Goal: Information Seeking & Learning: Check status

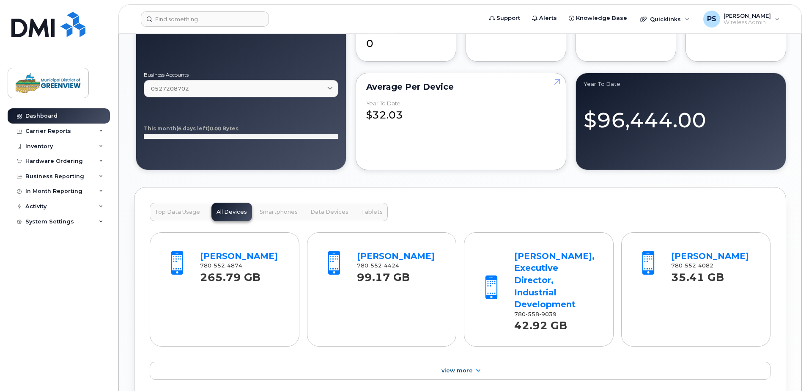
scroll to position [719, 0]
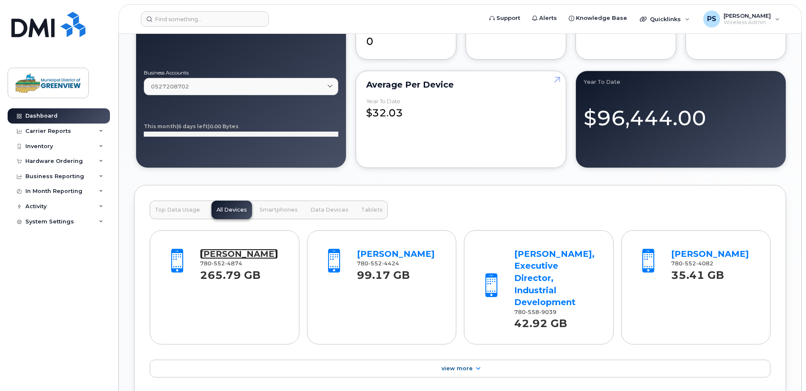
click at [239, 254] on link "[PERSON_NAME]" at bounding box center [239, 254] width 78 height 10
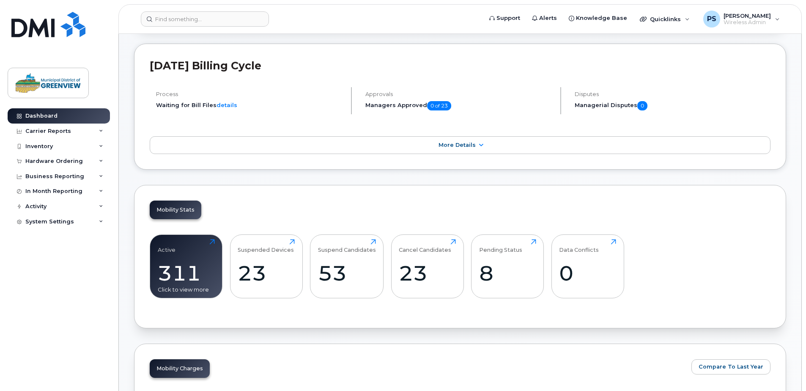
scroll to position [0, 0]
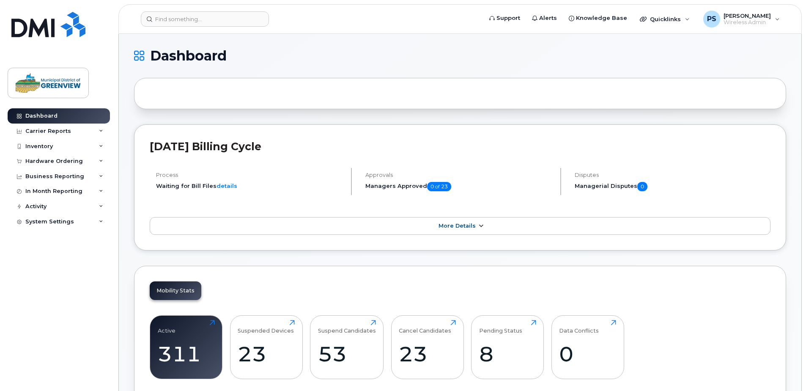
click at [473, 224] on span "More Details" at bounding box center [457, 226] width 37 height 6
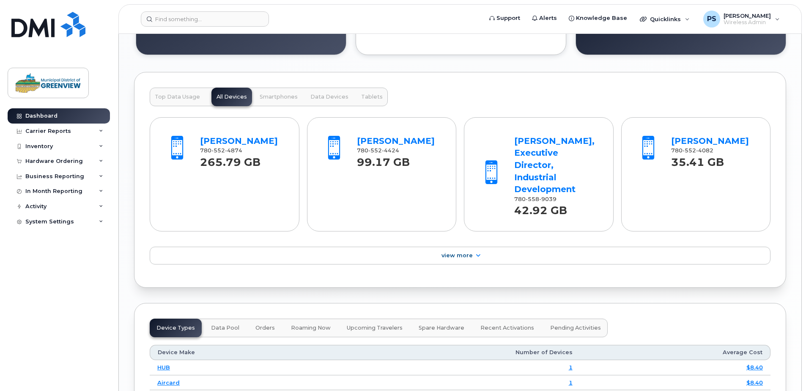
scroll to position [840, 0]
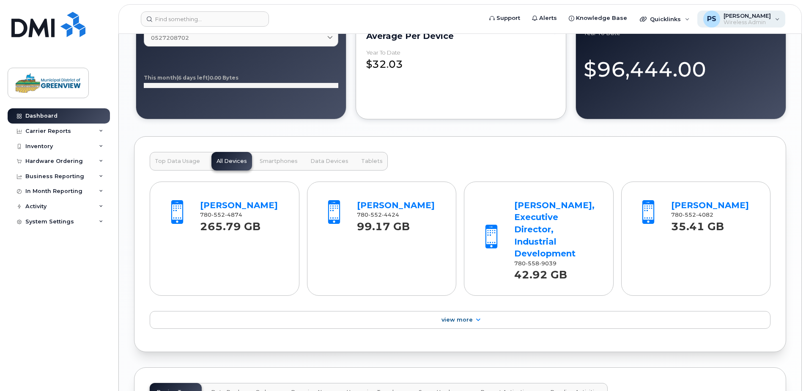
click at [753, 23] on span "Wireless Admin" at bounding box center [747, 22] width 47 height 7
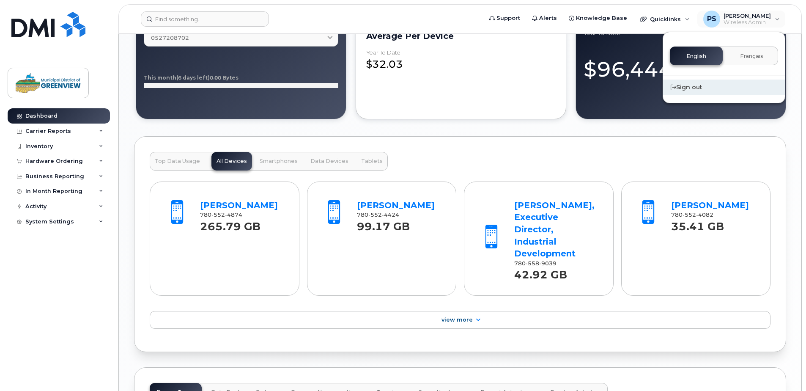
click at [692, 89] on div "Sign out" at bounding box center [724, 88] width 122 height 16
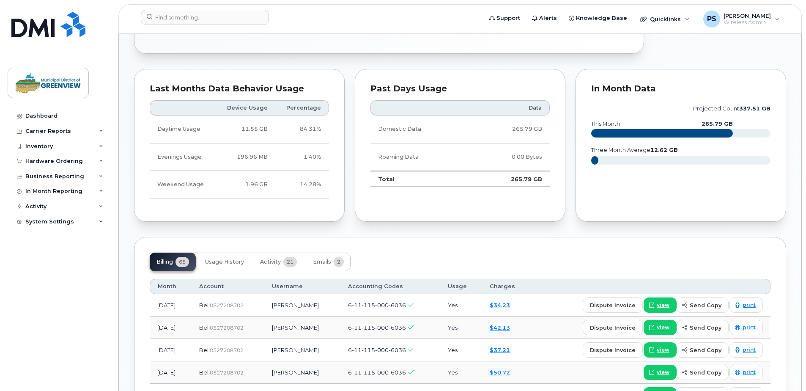
scroll to position [537, 0]
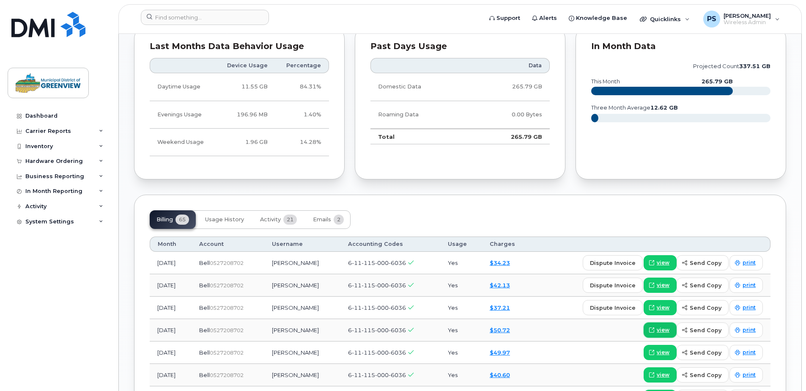
click at [665, 328] on span "view" at bounding box center [663, 330] width 13 height 8
click at [669, 260] on span "view" at bounding box center [663, 263] width 13 height 8
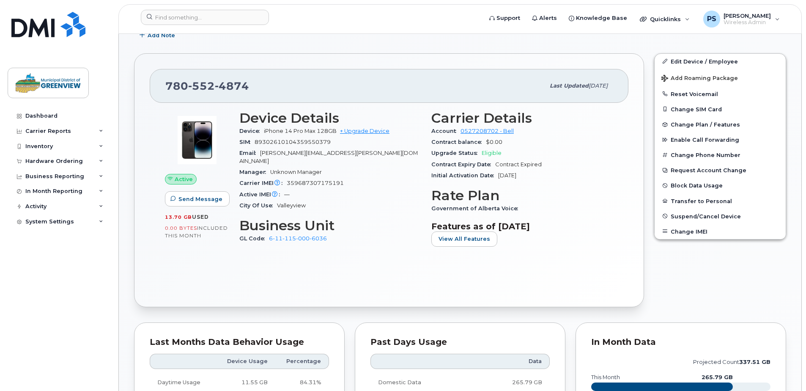
scroll to position [241, 0]
click at [461, 239] on span "View All Features" at bounding box center [465, 239] width 52 height 8
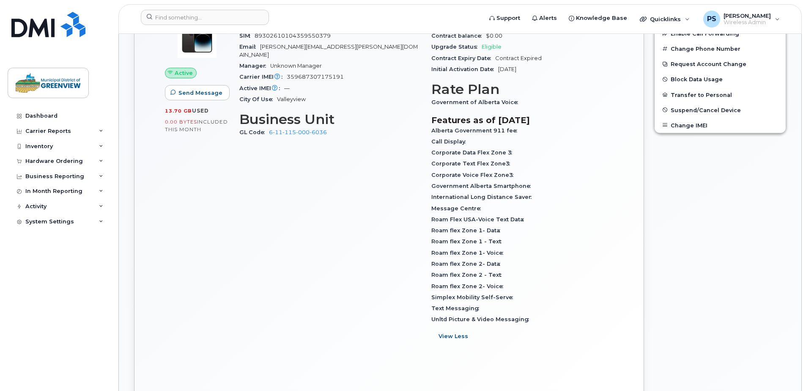
scroll to position [368, 0]
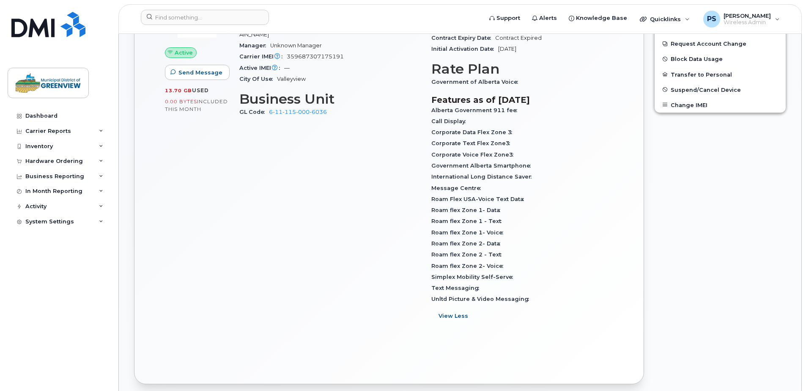
click at [446, 317] on span "View Less" at bounding box center [454, 316] width 30 height 8
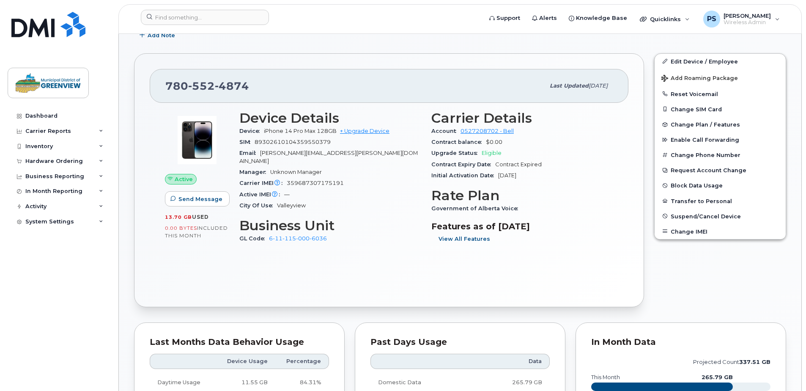
scroll to position [241, 0]
click at [480, 239] on span "View All Features" at bounding box center [465, 239] width 52 height 8
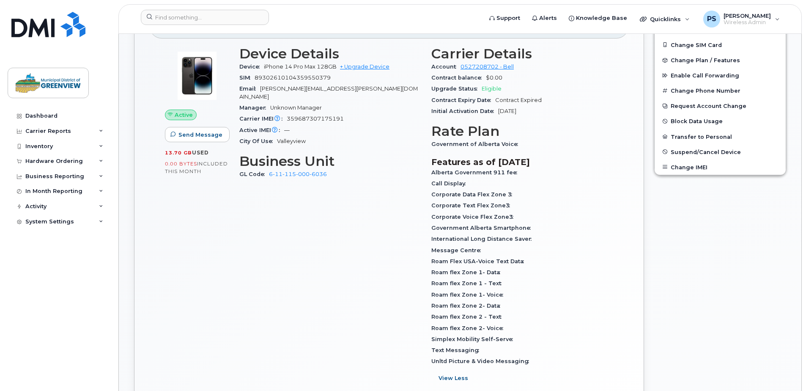
scroll to position [381, 0]
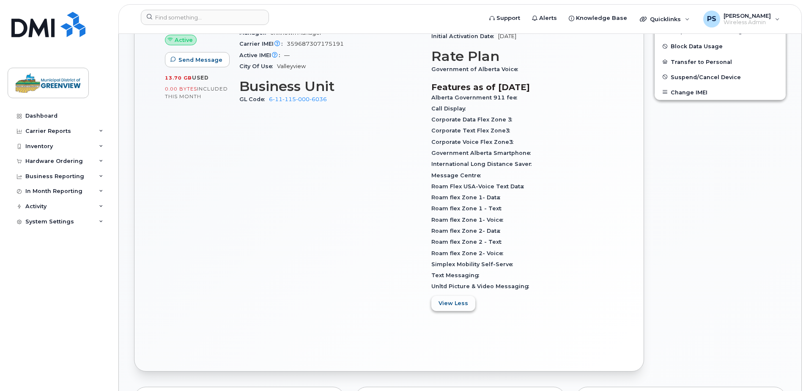
click at [460, 306] on span "View Less" at bounding box center [454, 303] width 30 height 8
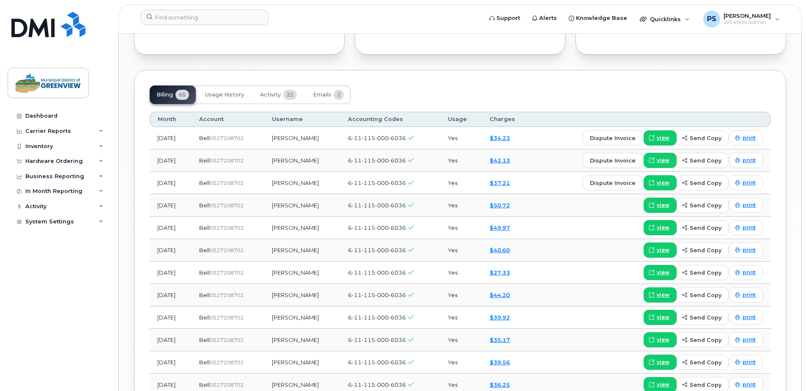
scroll to position [677, 0]
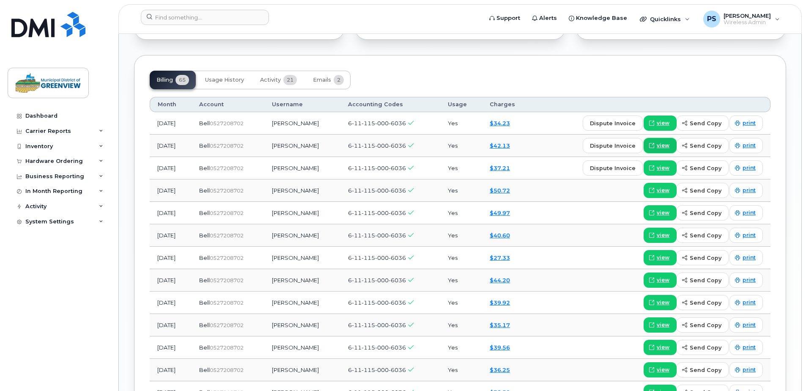
click at [667, 146] on span "view" at bounding box center [663, 146] width 13 height 8
click at [666, 190] on span "view" at bounding box center [663, 191] width 13 height 8
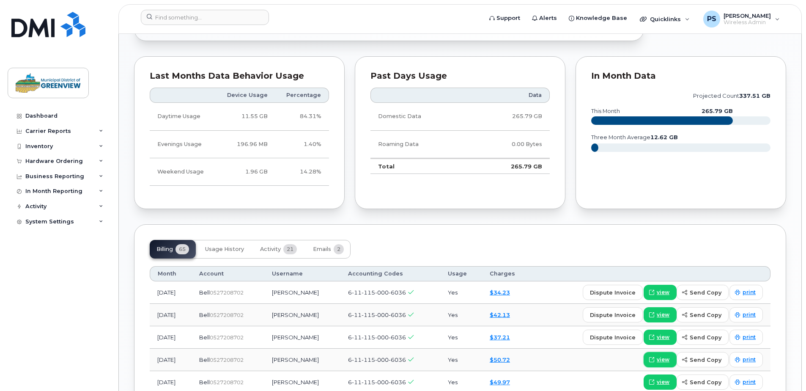
scroll to position [381, 0]
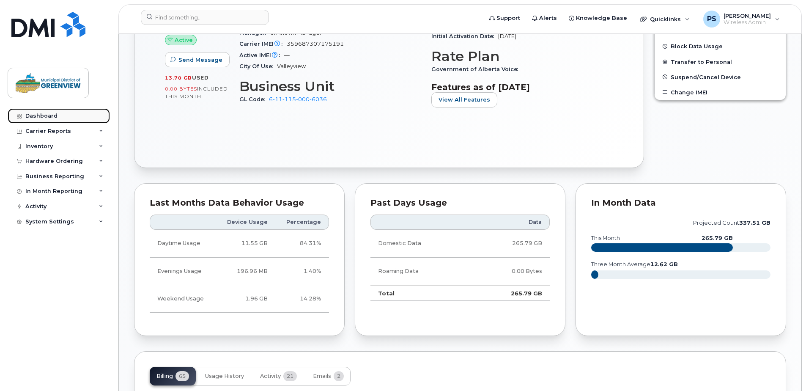
click at [44, 120] on link "Dashboard" at bounding box center [59, 115] width 102 height 15
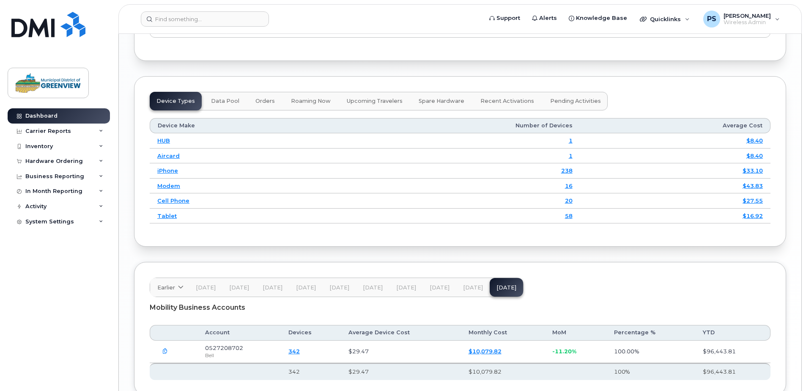
scroll to position [1062, 0]
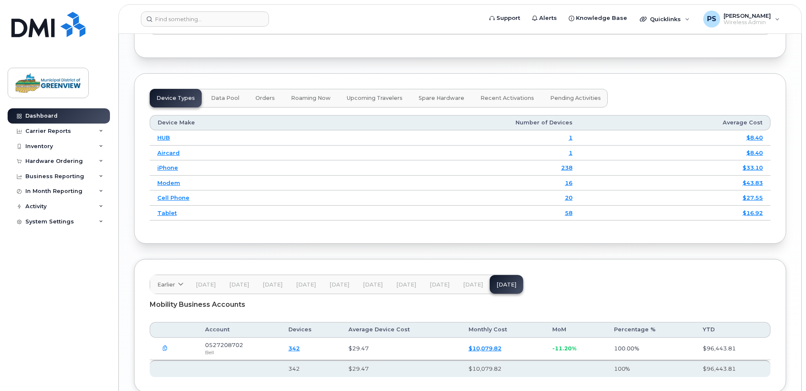
click at [217, 95] on span "Data Pool" at bounding box center [225, 98] width 28 height 7
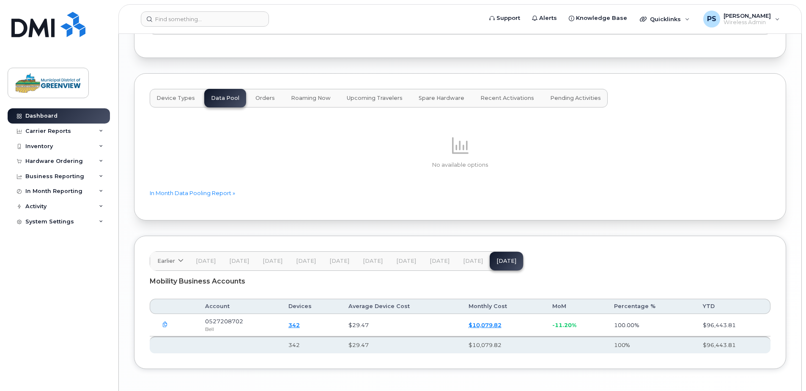
click at [267, 95] on span "Orders" at bounding box center [265, 98] width 19 height 7
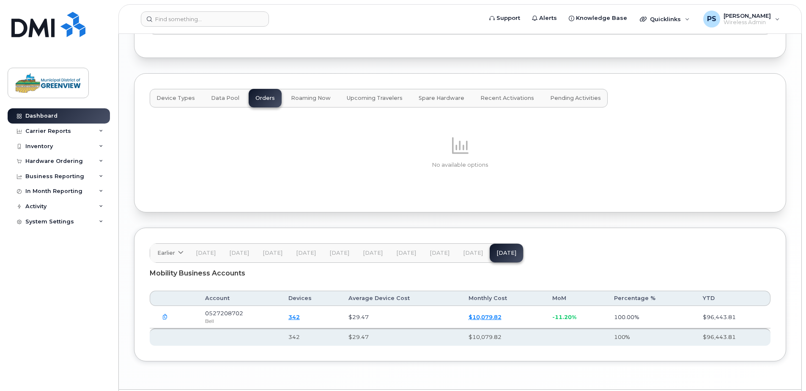
click at [174, 95] on span "Device Types" at bounding box center [176, 98] width 39 height 7
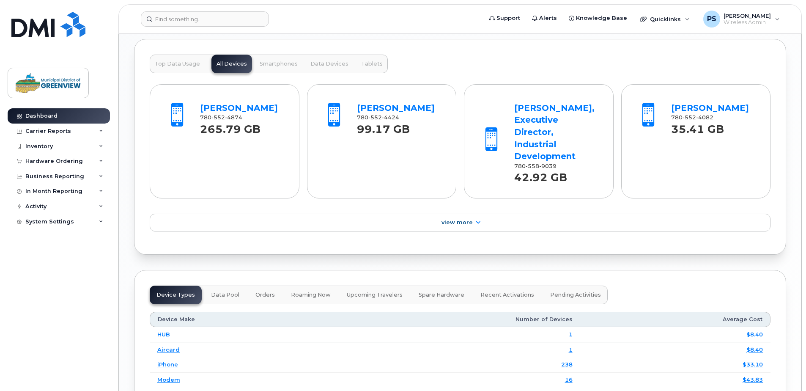
scroll to position [726, 0]
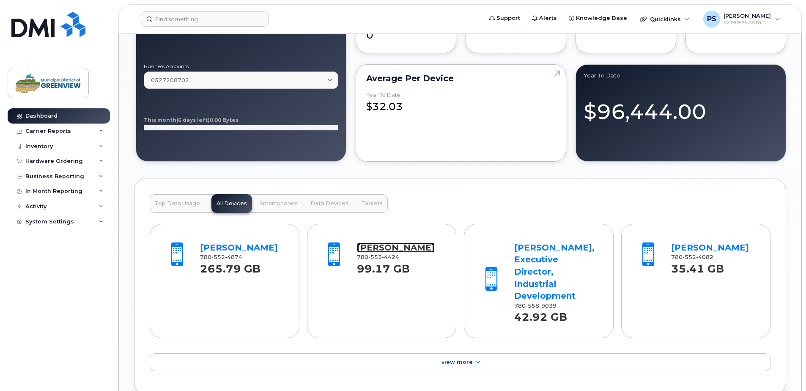
click at [393, 250] on link "David Mazurek" at bounding box center [396, 247] width 78 height 10
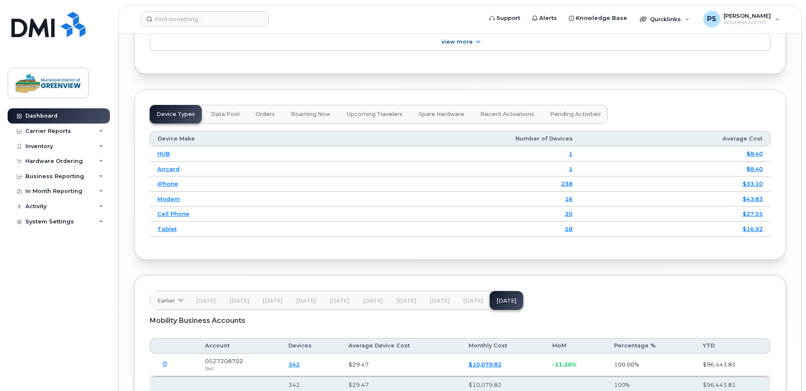
scroll to position [937, 0]
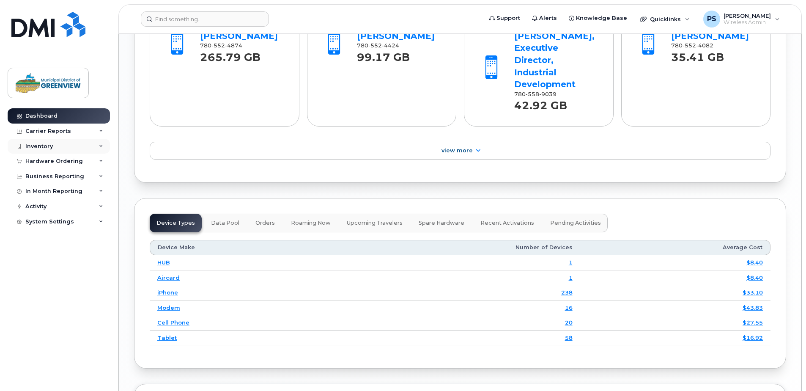
click at [42, 151] on div "Inventory" at bounding box center [59, 146] width 102 height 15
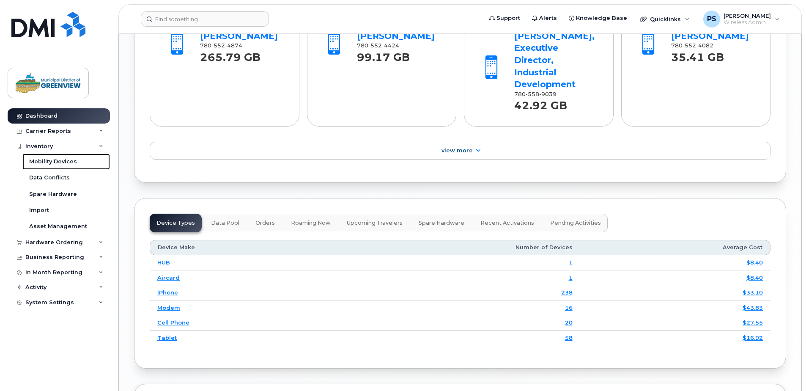
drag, startPoint x: 58, startPoint y: 162, endPoint x: 231, endPoint y: 185, distance: 175.4
click at [58, 163] on div "Mobility Devices" at bounding box center [53, 162] width 48 height 8
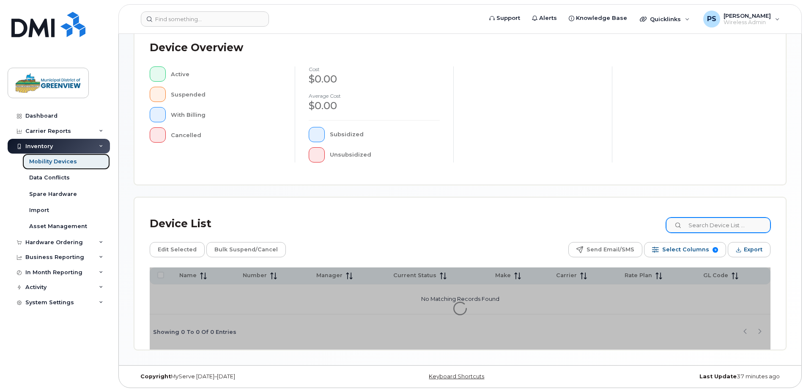
scroll to position [191, 0]
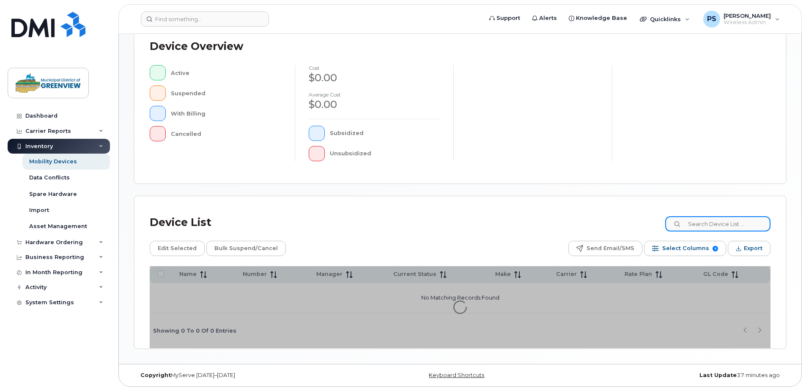
click at [728, 220] on input at bounding box center [718, 223] width 105 height 15
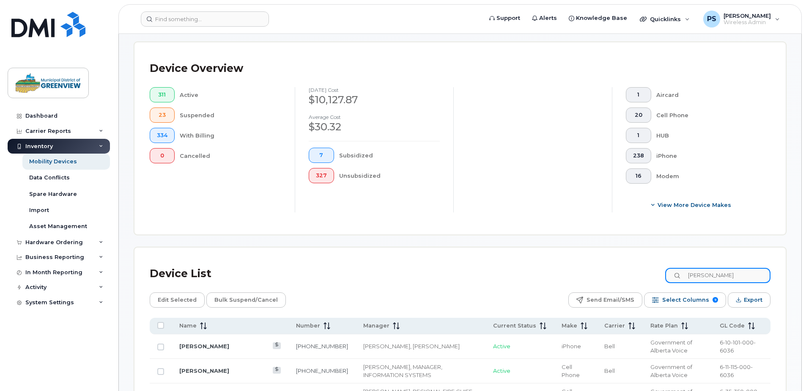
type input "stacey wabick"
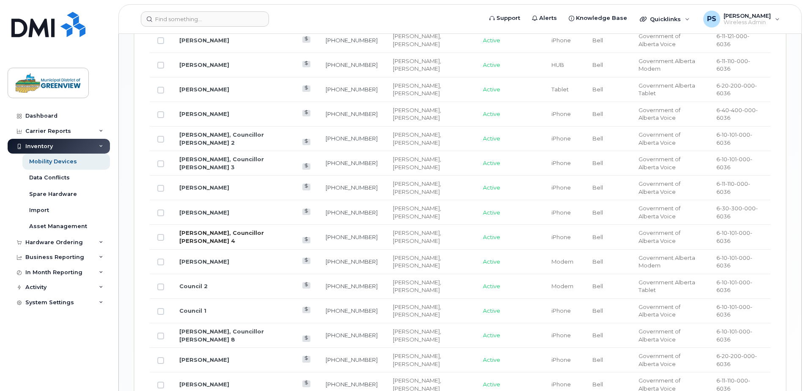
scroll to position [572, 0]
click at [211, 187] on link "[PERSON_NAME]" at bounding box center [204, 186] width 50 height 7
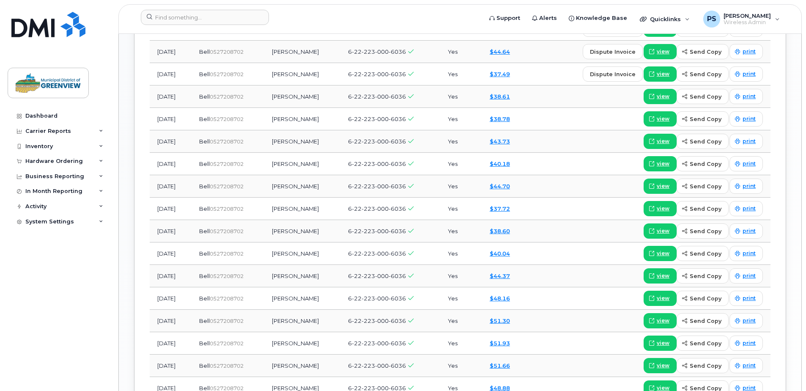
scroll to position [719, 0]
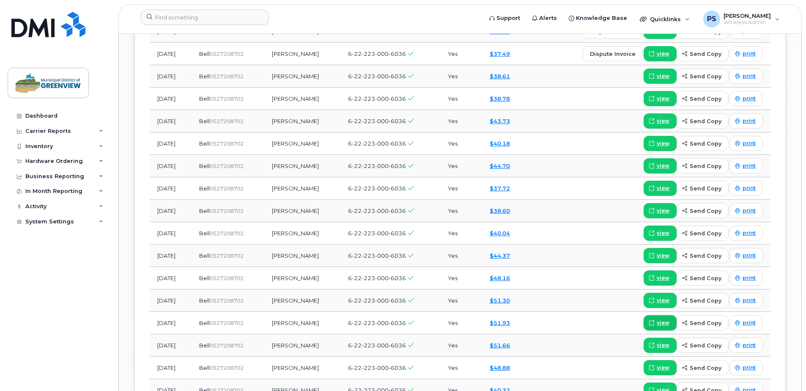
click at [663, 321] on span "view" at bounding box center [663, 323] width 13 height 8
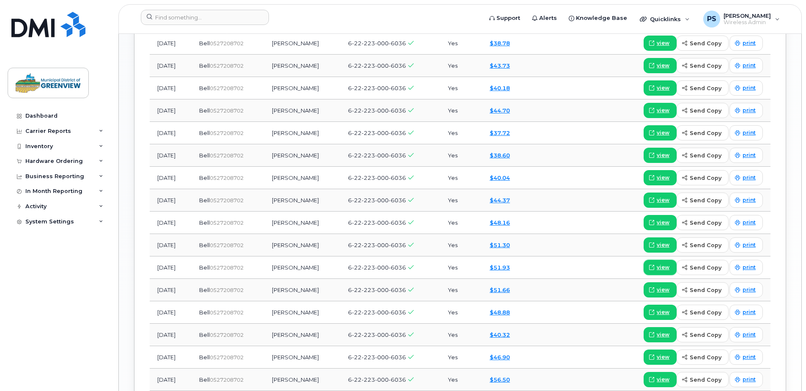
scroll to position [635, 0]
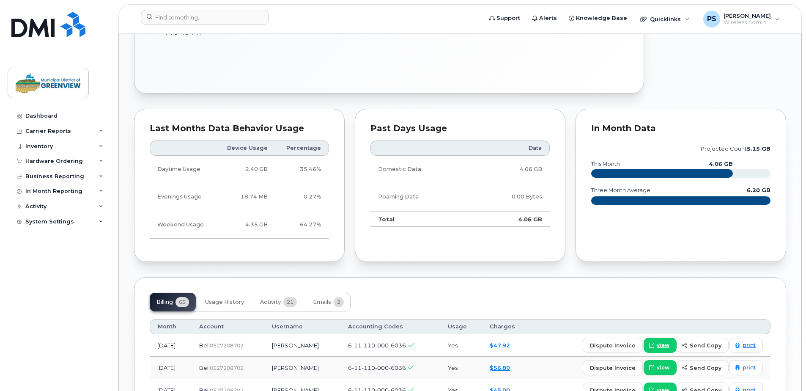
scroll to position [550, 0]
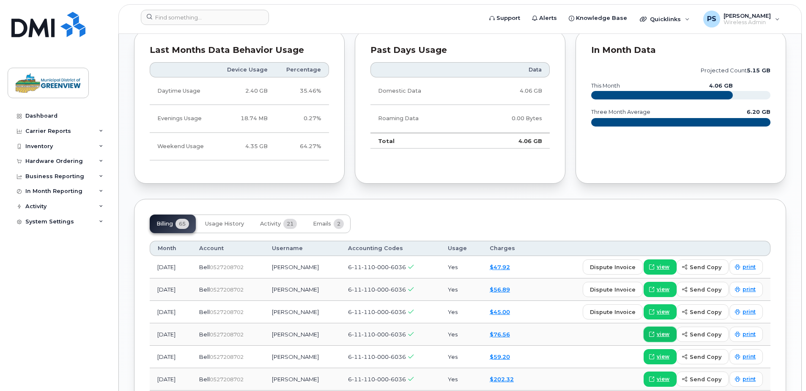
click at [664, 337] on span "view" at bounding box center [663, 334] width 13 height 8
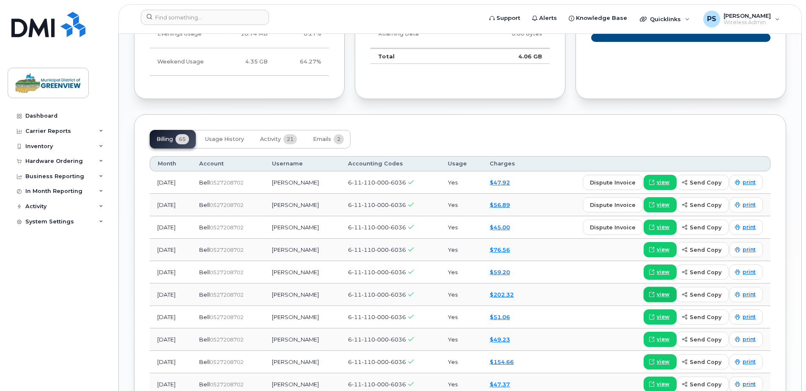
click at [669, 293] on span "view" at bounding box center [663, 295] width 13 height 8
click at [508, 249] on link "$76.56" at bounding box center [500, 249] width 20 height 7
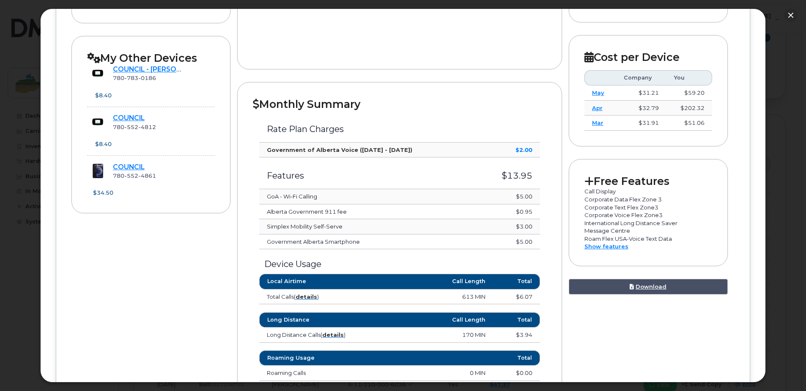
scroll to position [169, 0]
